Goal: Task Accomplishment & Management: Complete application form

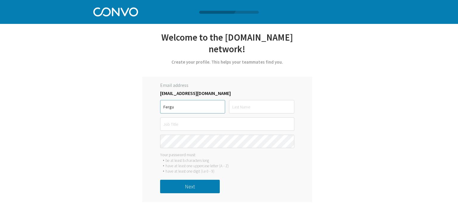
type input "Fergus"
type input "Aherne"
type input "Fergus"
click at [183, 184] on button "Next" at bounding box center [190, 185] width 60 height 13
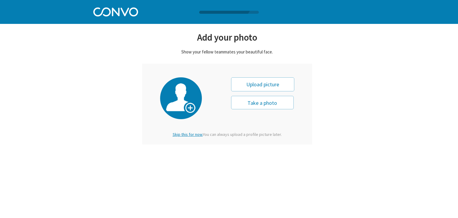
click at [186, 133] on span "Skip this for now." at bounding box center [188, 133] width 30 height 5
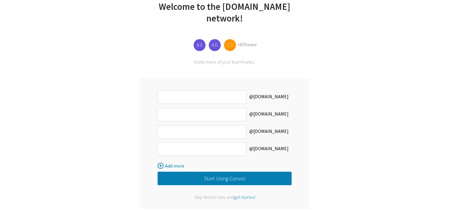
scroll to position [32, 0]
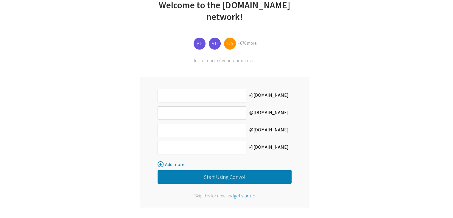
click at [211, 177] on button "Start Using Convo!" at bounding box center [225, 176] width 134 height 13
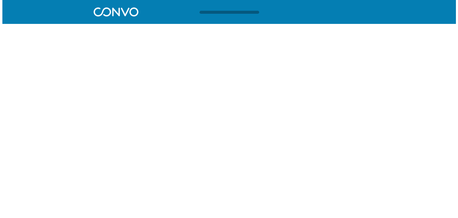
scroll to position [0, 0]
click at [457, 29] on html "Log in Pricing Security Apps Contact Sales Careers 1 1 1 Let’s get started with…" at bounding box center [229, 14] width 458 height 29
click at [321, 29] on html "Log in Pricing Security Apps Contact Sales Careers 1 1 1 Let’s get started with…" at bounding box center [229, 14] width 458 height 29
